Goal: Task Accomplishment & Management: Use online tool/utility

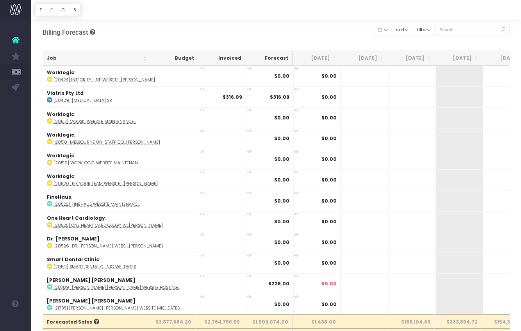
click at [469, 38] on div "Clear Filters Hide Jul 2025 Aug 2025 Sep 2025 Oct 2025 Nov 2025 Dec 2025 Jan 20…" at bounding box center [441, 32] width 137 height 21
click at [475, 31] on input "text" at bounding box center [472, 30] width 75 height 12
paste input "149246"
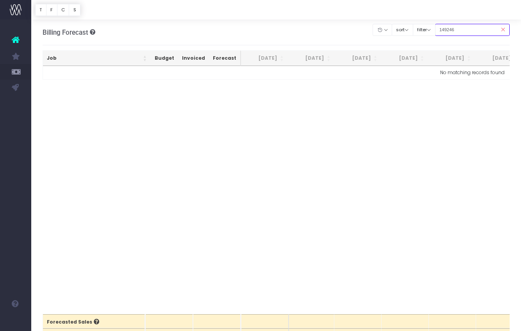
drag, startPoint x: 477, startPoint y: 29, endPoint x: 332, endPoint y: 4, distance: 147.1
drag, startPoint x: 475, startPoint y: 27, endPoint x: 411, endPoint y: 22, distance: 65.1
click at [412, 22] on div "Clear Filters Hide Jul 2025 Aug 2025 Sep 2025 Oct 2025 Nov 2025 Dec 2025 Jan 20…" at bounding box center [441, 30] width 137 height 16
paste input "24680"
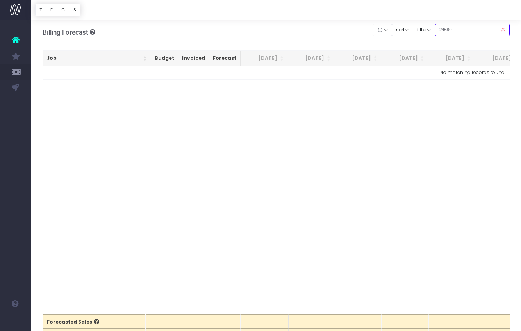
type input "24680"
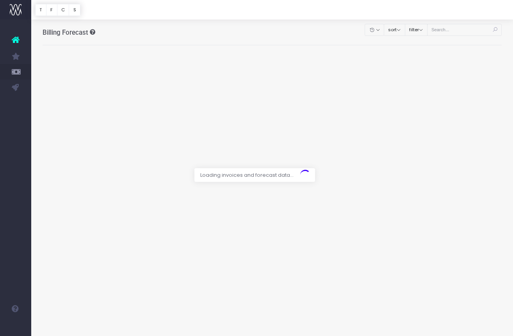
click at [468, 29] on div at bounding box center [256, 168] width 513 height 336
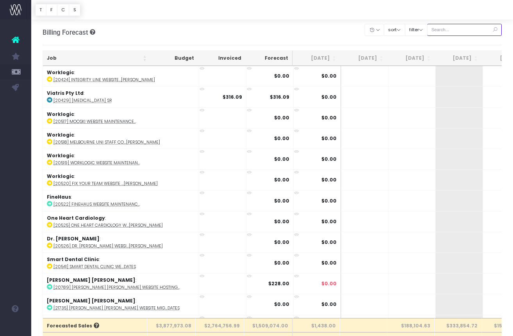
click at [468, 29] on input "text" at bounding box center [464, 30] width 75 height 12
paste input "24690"
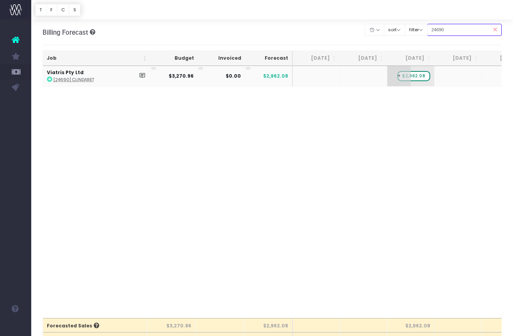
type input "24690"
click at [404, 74] on span "+" at bounding box center [398, 76] width 23 height 20
